Goal: Information Seeking & Learning: Find specific page/section

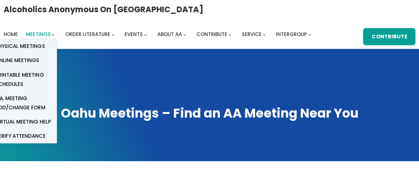
click at [41, 35] on span "Meetings" at bounding box center [38, 34] width 25 height 7
click at [34, 58] on span "Online Meetings" at bounding box center [17, 60] width 44 height 9
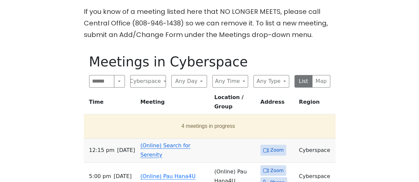
scroll to position [331, 0]
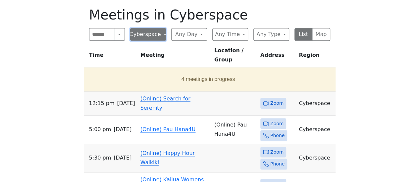
click at [158, 28] on button "Cyberspace" at bounding box center [148, 34] width 36 height 13
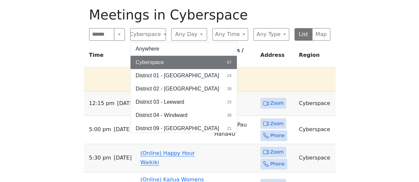
click at [6, 79] on div "Alcoholics Anonymous on Oahu Home Meetings Physical Meetings Online Meetings Pr…" at bounding box center [209, 113] width 419 height 889
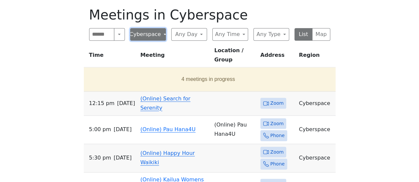
click at [162, 28] on button "Cyberspace" at bounding box center [148, 34] width 36 height 13
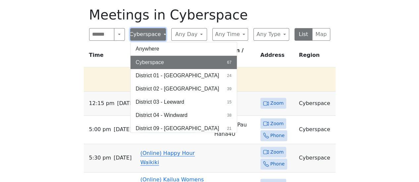
click at [162, 28] on button "Cyberspace" at bounding box center [148, 34] width 36 height 13
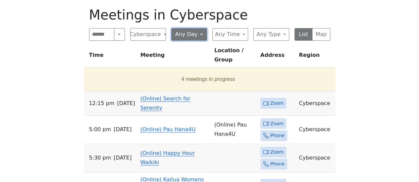
click at [189, 28] on button "Any Day" at bounding box center [189, 34] width 36 height 13
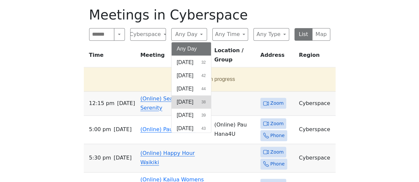
click at [193, 98] on span "Wednesday" at bounding box center [185, 102] width 17 height 8
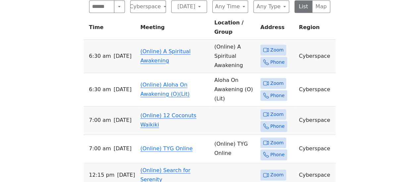
scroll to position [331, 0]
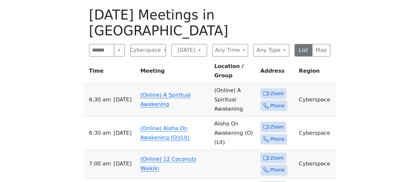
drag, startPoint x: 9, startPoint y: 159, endPoint x: 42, endPoint y: 158, distance: 32.8
click at [42, 158] on div "Alcoholics Anonymous on Oahu Home Meetings Physical Meetings Online Meetings Pr…" at bounding box center [209, 101] width 419 height 864
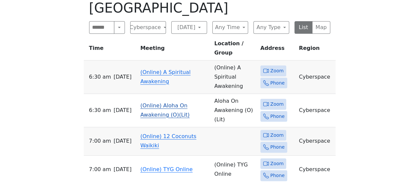
scroll to position [364, 0]
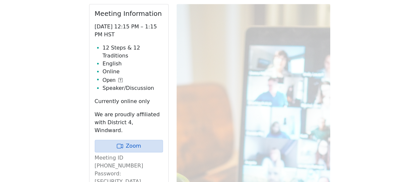
scroll to position [387, 0]
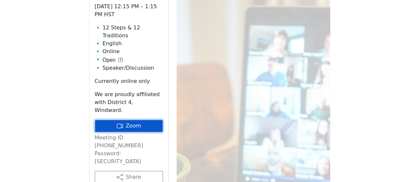
click at [137, 120] on link "Zoom" at bounding box center [129, 126] width 68 height 13
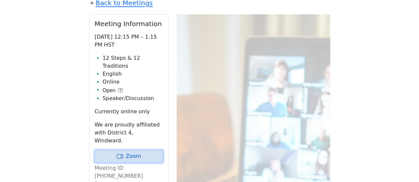
scroll to position [321, 0]
